Goal: Find specific page/section: Find specific page/section

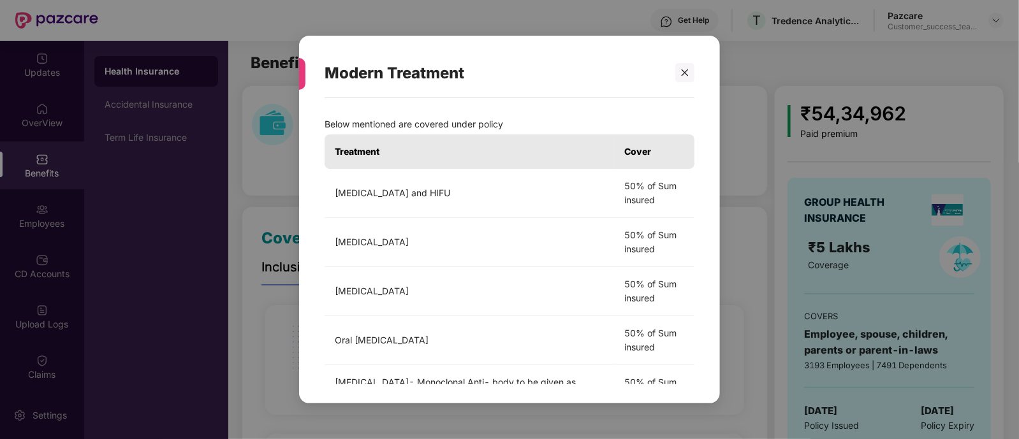
scroll to position [2047, 0]
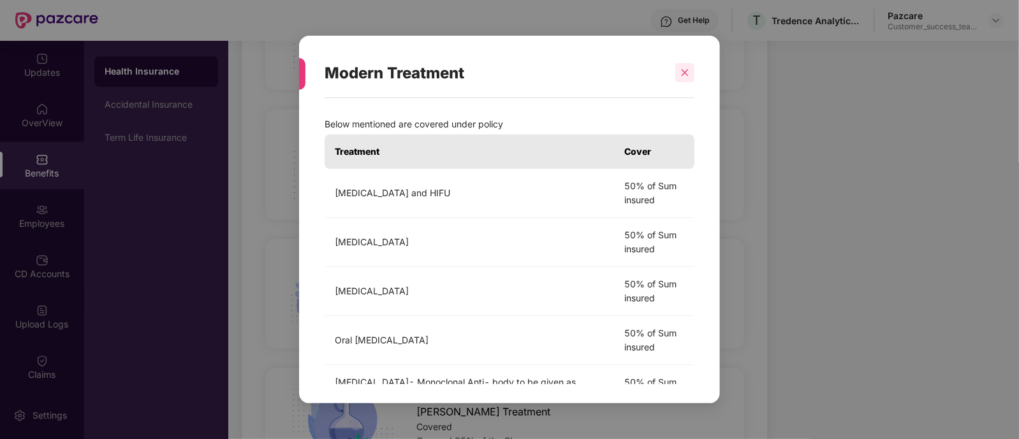
click at [686, 80] on div at bounding box center [684, 72] width 19 height 19
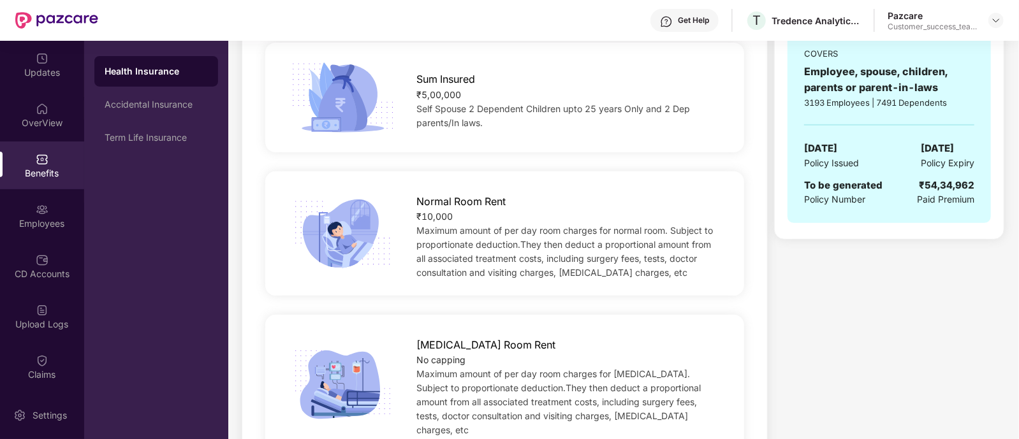
scroll to position [0, 0]
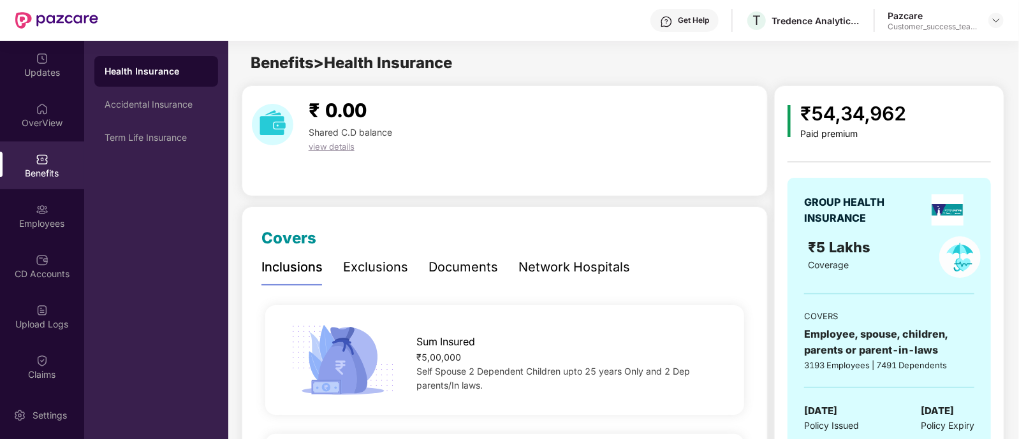
click at [563, 261] on div "Network Hospitals" at bounding box center [574, 267] width 112 height 20
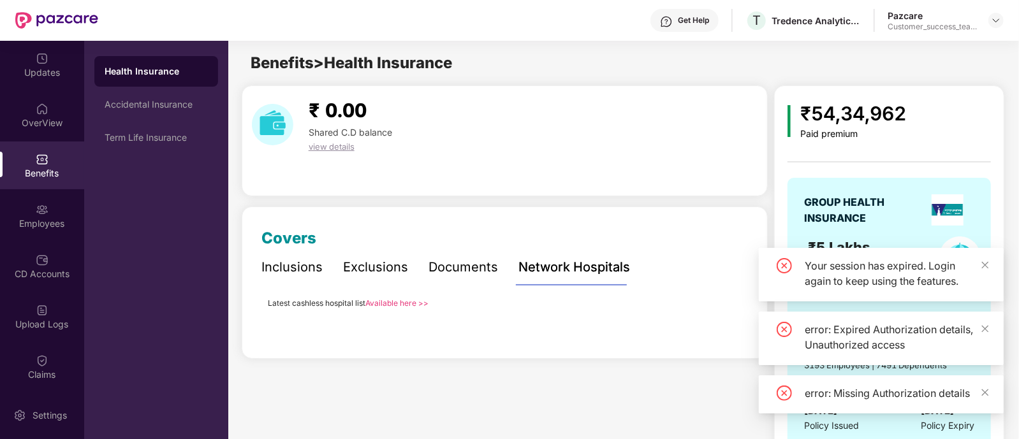
click at [402, 300] on link "Available here >>" at bounding box center [396, 303] width 63 height 10
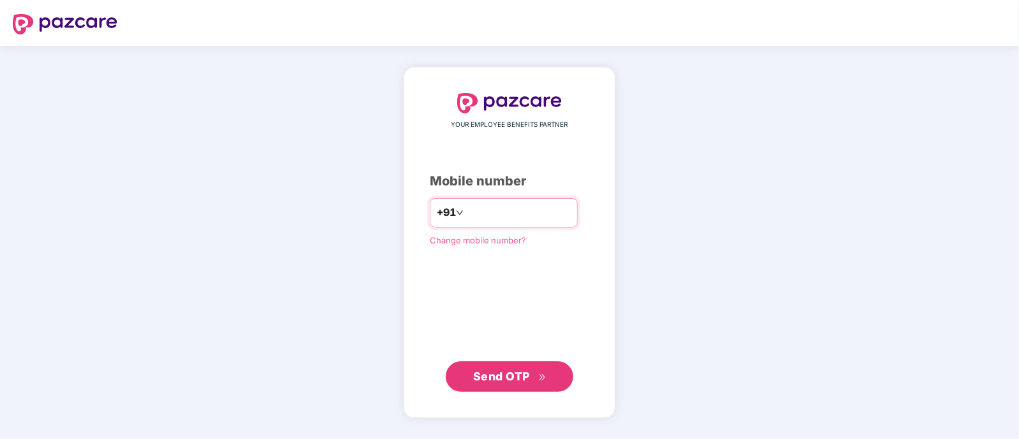
click at [488, 212] on input "number" at bounding box center [518, 213] width 105 height 20
type input "**********"
click at [488, 376] on span "Send OTP" at bounding box center [501, 375] width 57 height 13
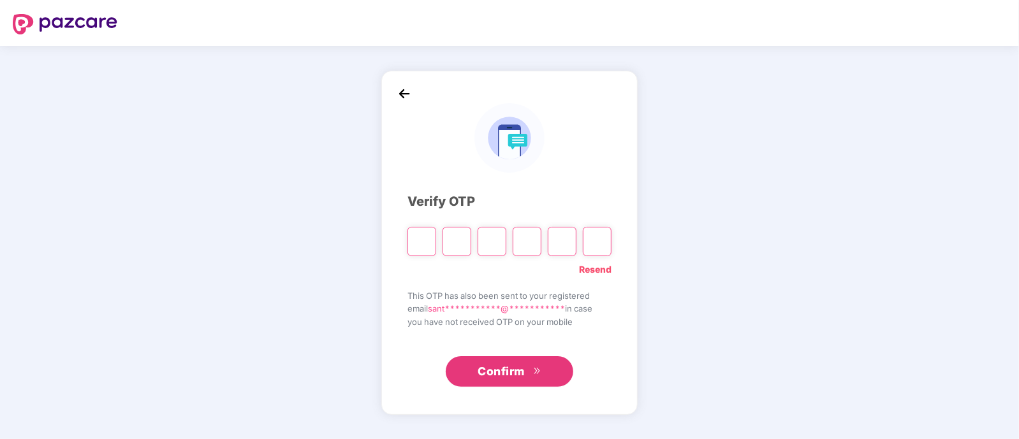
type input "*"
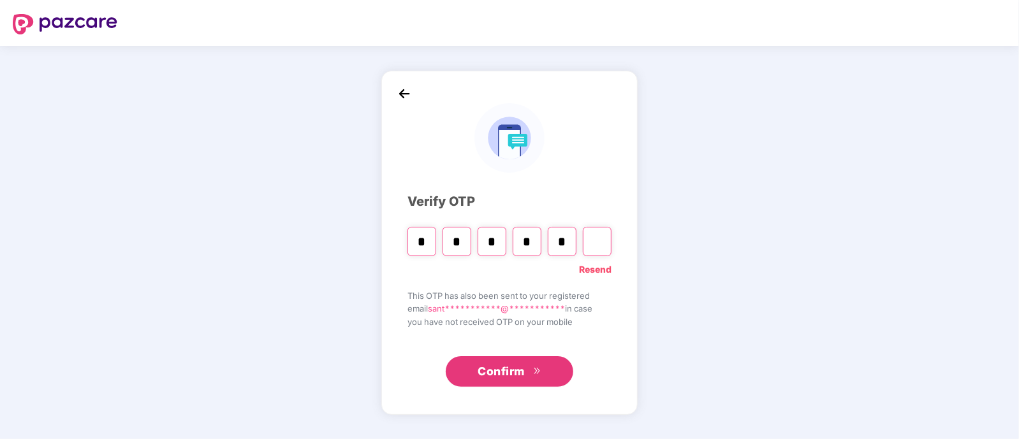
type input "*"
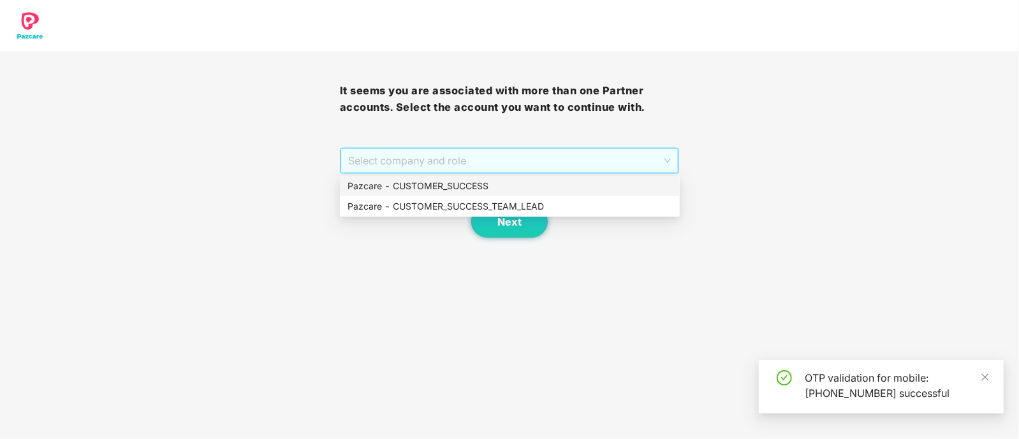
click at [513, 159] on span "Select company and role" at bounding box center [509, 161] width 323 height 24
click at [484, 203] on div "Pazcare - CUSTOMER_SUCCESS_TEAM_LEAD" at bounding box center [509, 206] width 324 height 14
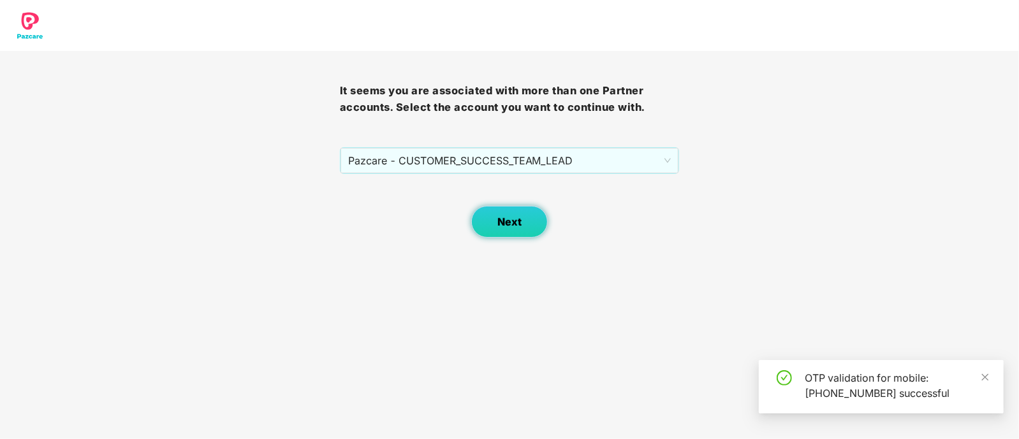
click at [497, 214] on button "Next" at bounding box center [509, 222] width 76 height 32
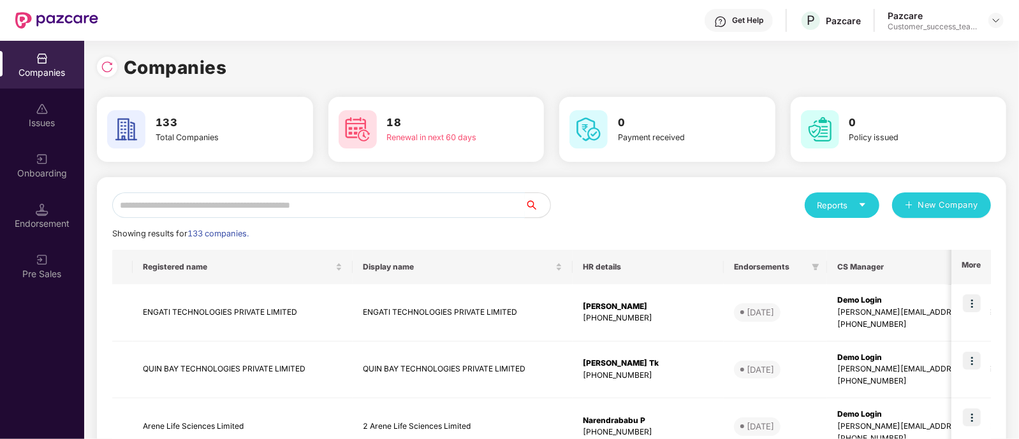
click at [369, 196] on input "text" at bounding box center [318, 204] width 412 height 25
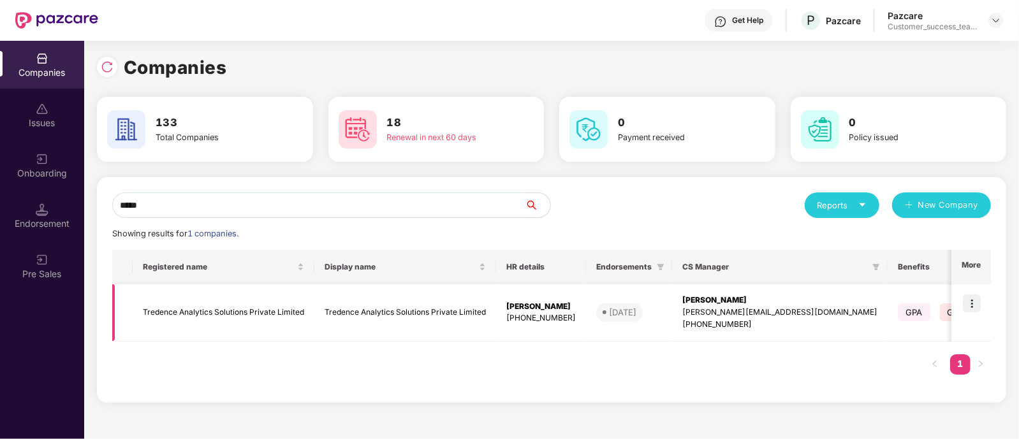
type input "*****"
click at [975, 307] on img at bounding box center [971, 303] width 18 height 18
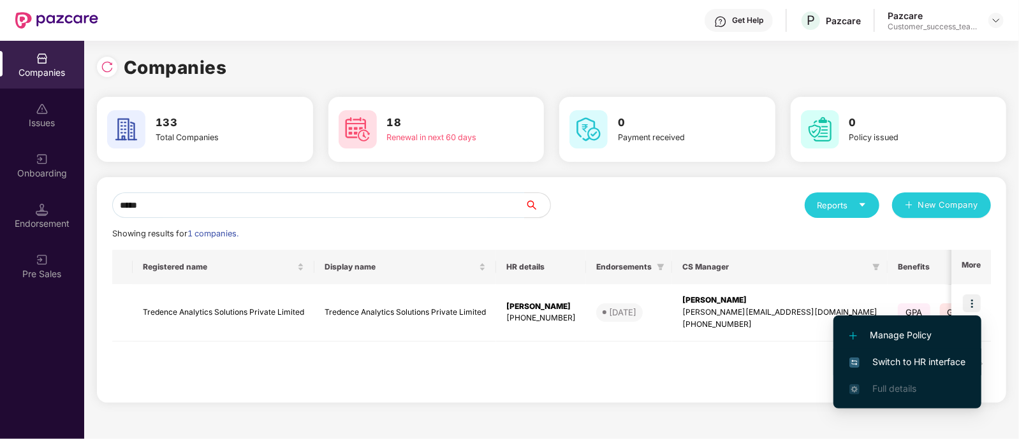
click at [911, 367] on span "Switch to HR interface" at bounding box center [907, 362] width 116 height 14
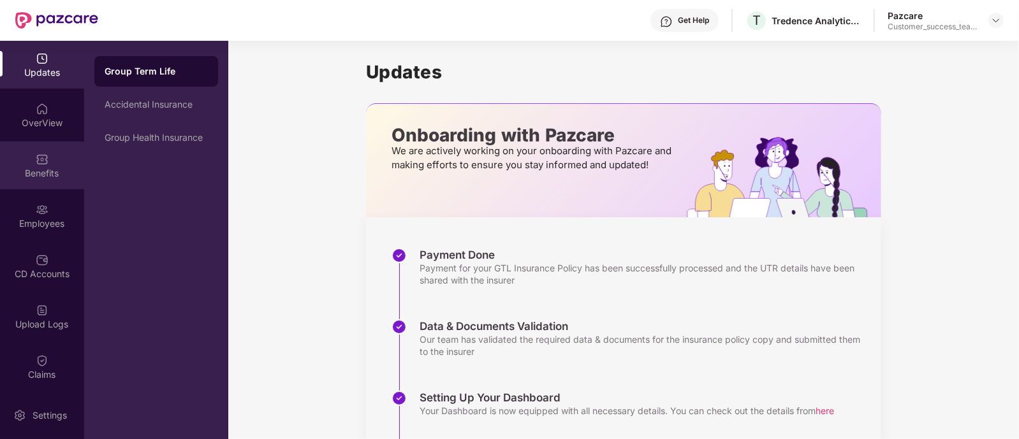
click at [50, 162] on div "Benefits" at bounding box center [42, 165] width 84 height 48
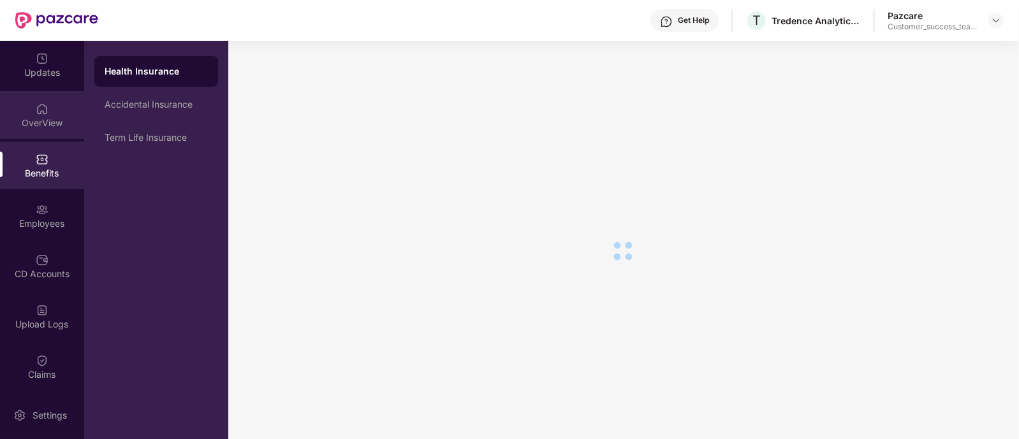
click at [25, 113] on div "OverView" at bounding box center [42, 115] width 84 height 48
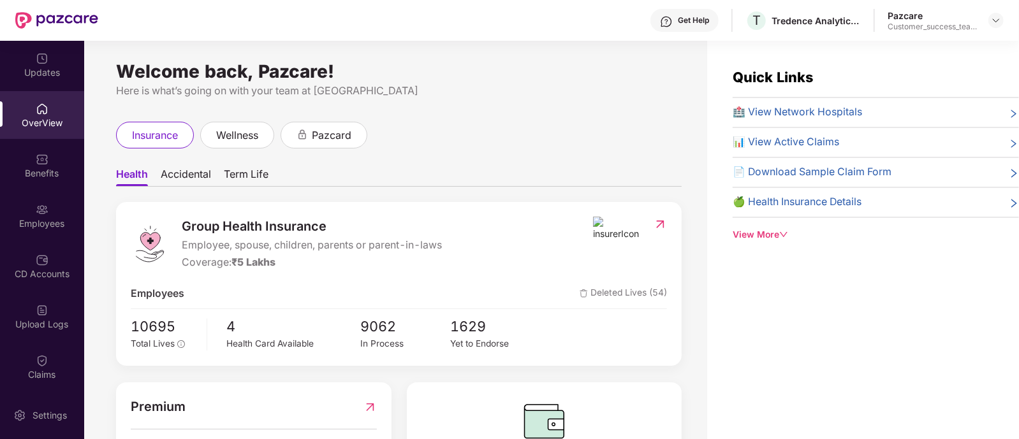
click at [50, 158] on div "Benefits" at bounding box center [42, 165] width 84 height 48
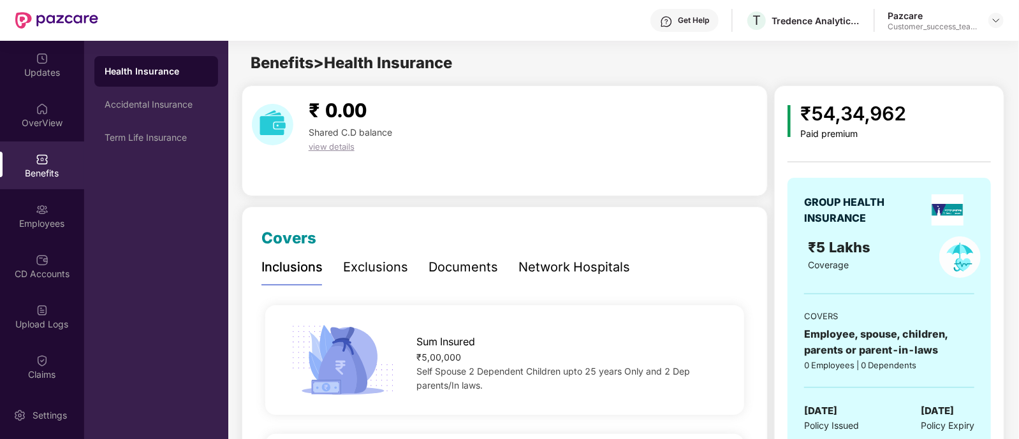
click at [585, 256] on div "Network Hospitals" at bounding box center [574, 267] width 112 height 35
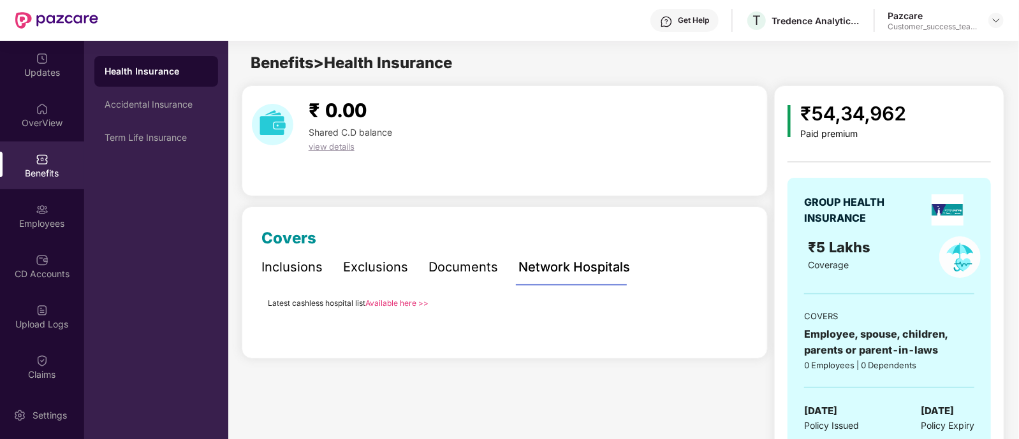
scroll to position [72, 0]
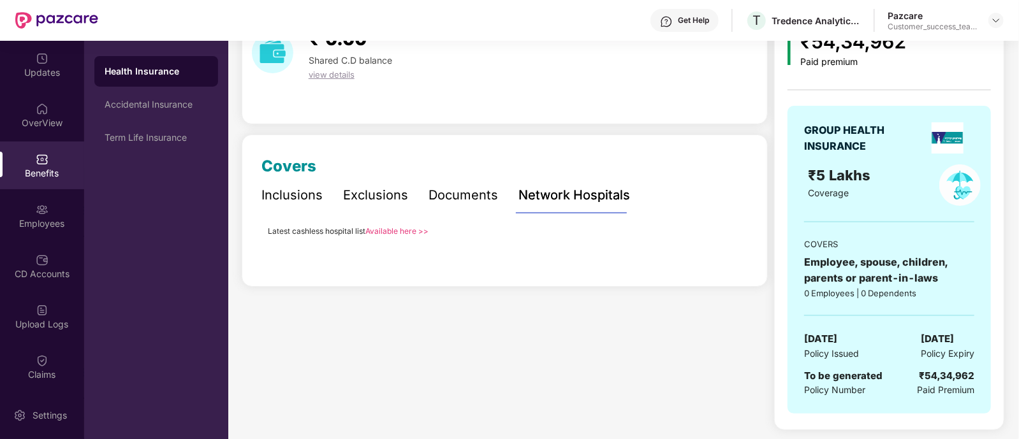
click at [412, 228] on link "Available here >>" at bounding box center [396, 231] width 63 height 10
